Goal: Task Accomplishment & Management: Manage account settings

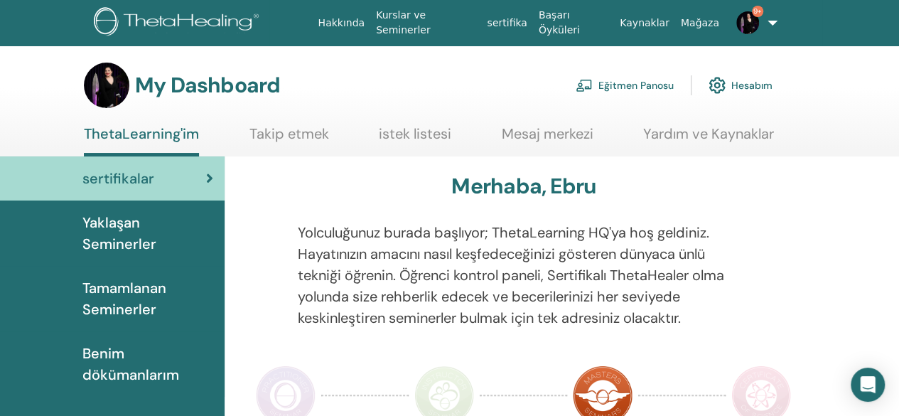
click at [608, 85] on link "Eğitmen Panosu" at bounding box center [625, 85] width 98 height 31
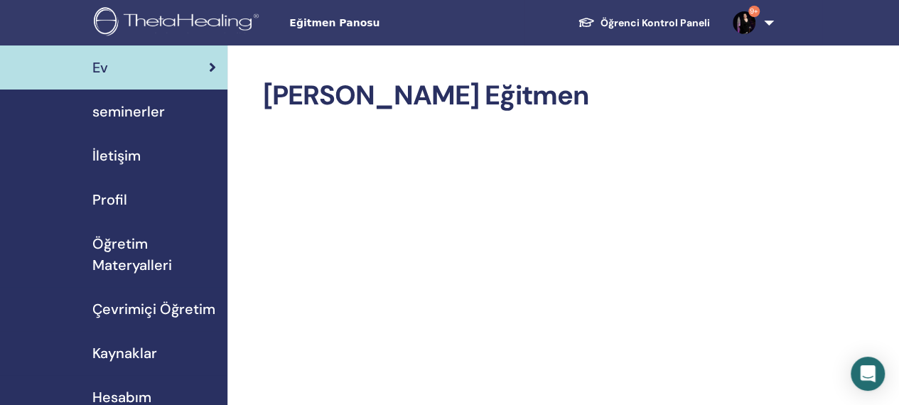
click at [122, 105] on span "seminerler" at bounding box center [128, 111] width 72 height 21
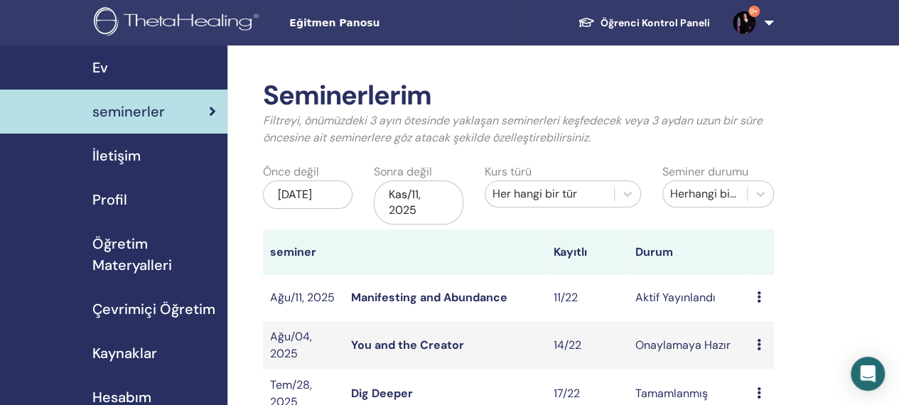
click at [466, 303] on link "Manifesting and Abundance" at bounding box center [429, 297] width 156 height 15
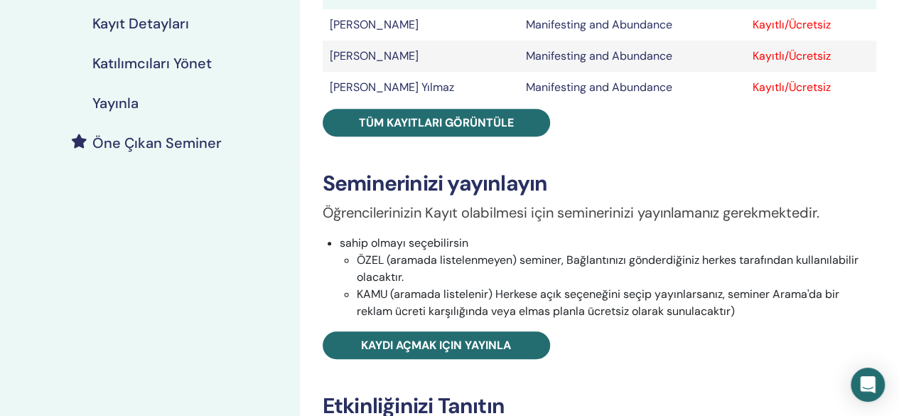
scroll to position [315, 0]
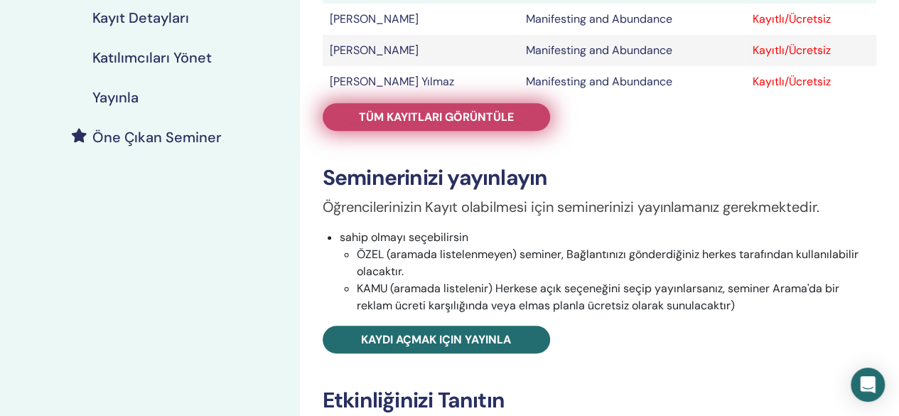
click at [469, 112] on span "Tüm kayıtları görüntüle" at bounding box center [436, 116] width 155 height 15
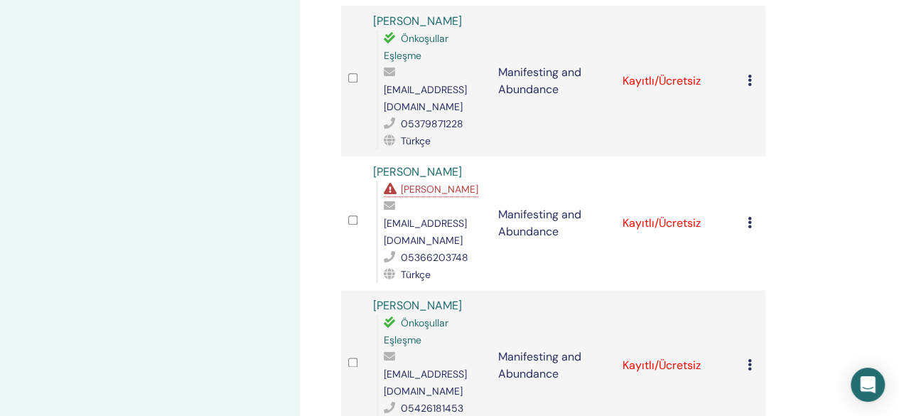
scroll to position [719, 0]
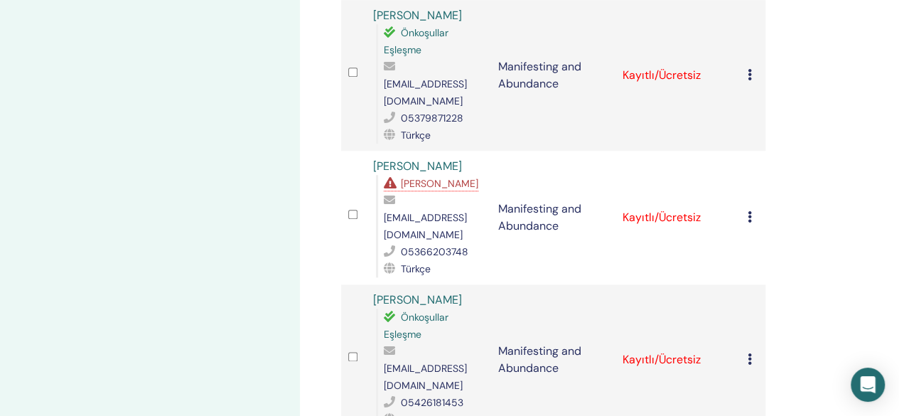
drag, startPoint x: 749, startPoint y: 141, endPoint x: 773, endPoint y: 131, distance: 25.5
click at [773, 131] on div "Katılımcıları Yönet Toplu eylemler CSV'ye aktar Katılımcı Etkinlik Durum Fatma …" at bounding box center [553, 302] width 441 height 1883
click at [750, 211] on icon at bounding box center [750, 216] width 4 height 11
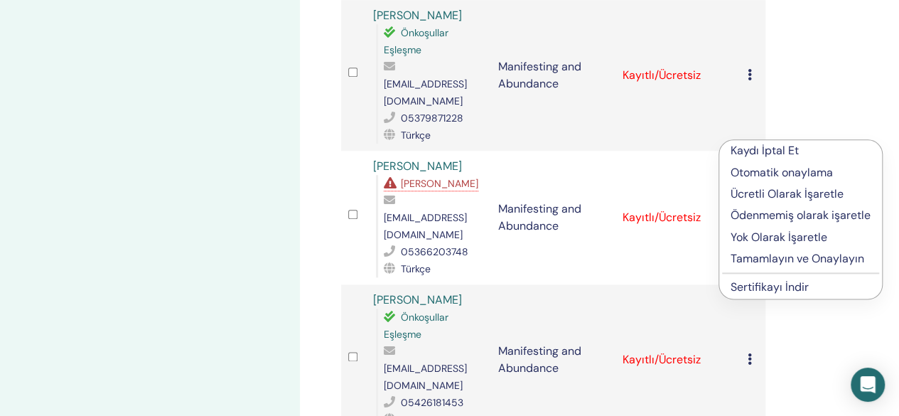
click at [748, 149] on p "Kaydı İptal Et" at bounding box center [801, 150] width 140 height 17
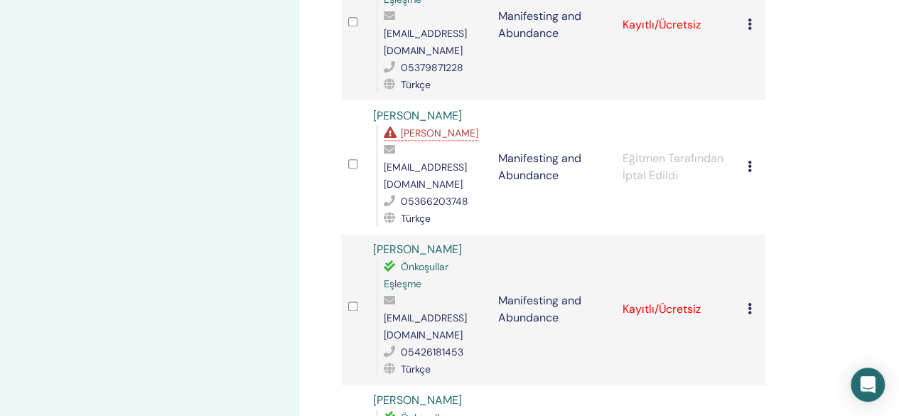
scroll to position [780, 0]
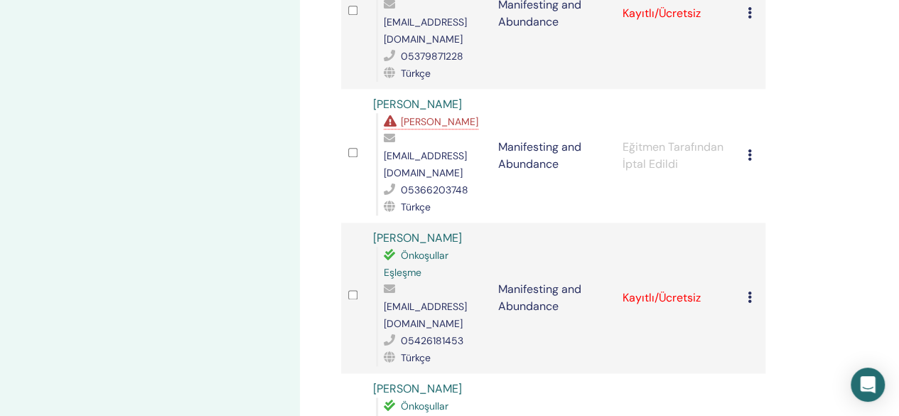
click at [751, 149] on icon at bounding box center [750, 154] width 4 height 11
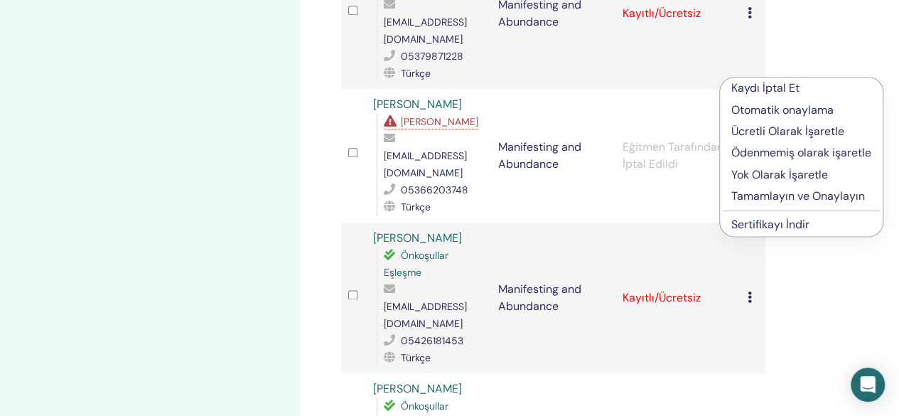
click at [783, 173] on p "Yok Olarak İşaretle" at bounding box center [801, 174] width 140 height 17
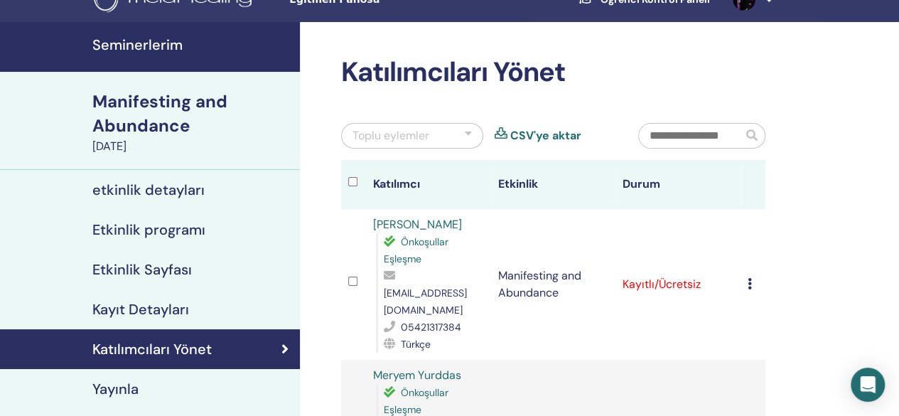
scroll to position [18, 0]
